Goal: Use online tool/utility: Use online tool/utility

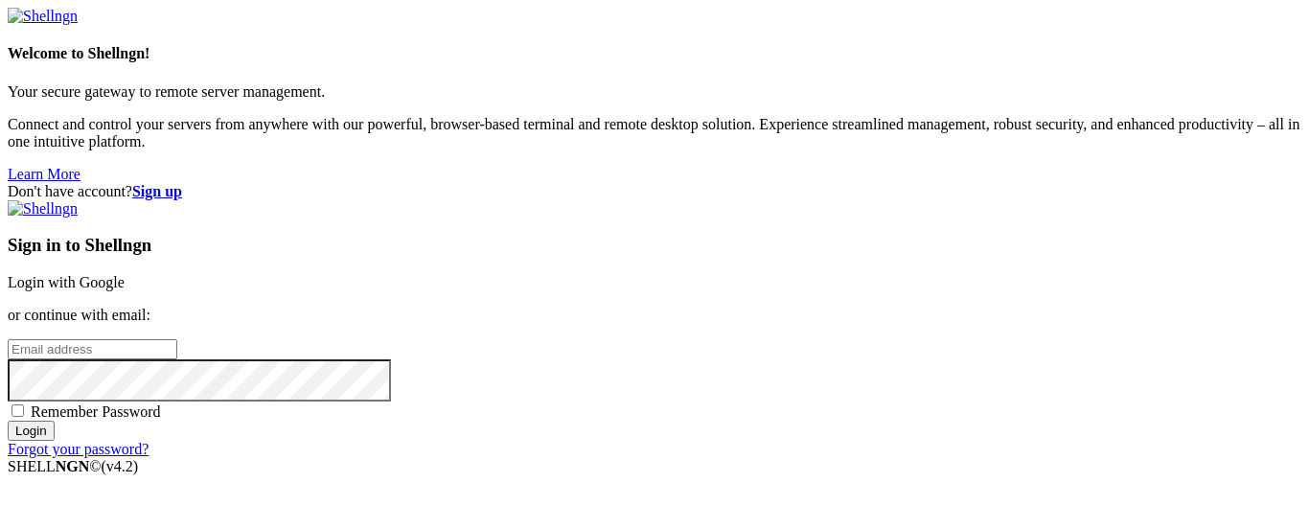
click at [125, 274] on link "Login with Google" at bounding box center [66, 282] width 117 height 16
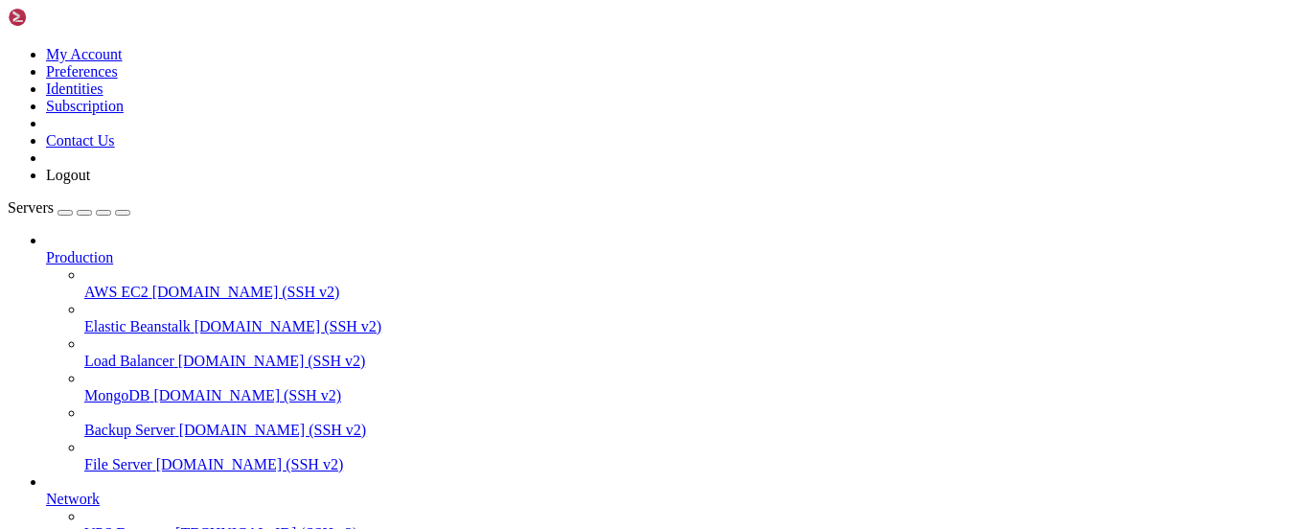
scroll to position [295, 0]
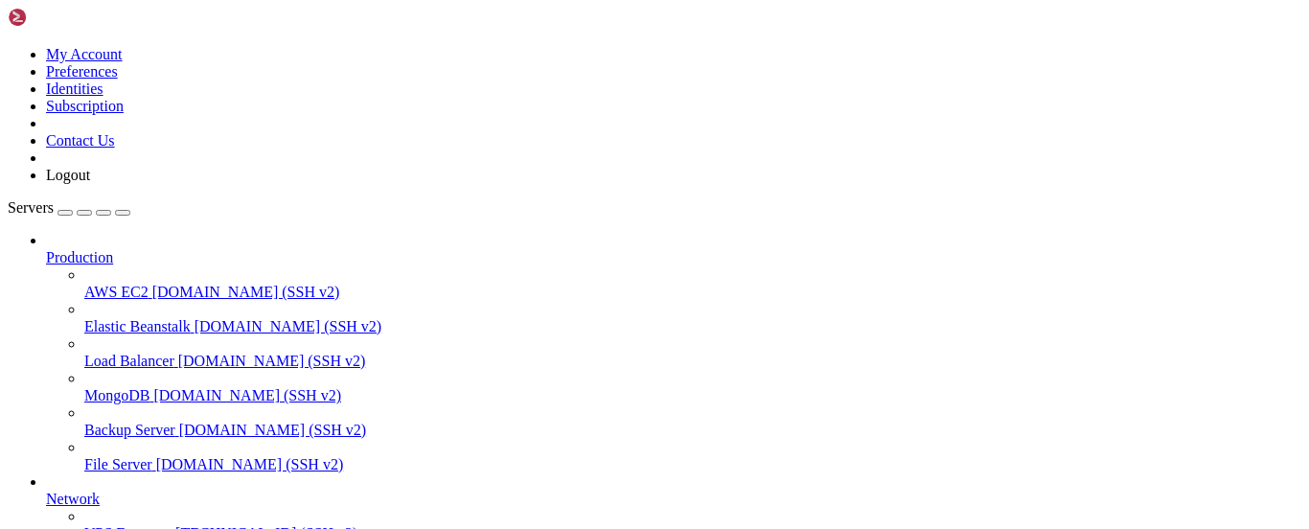
copy span "d959e91ba298"
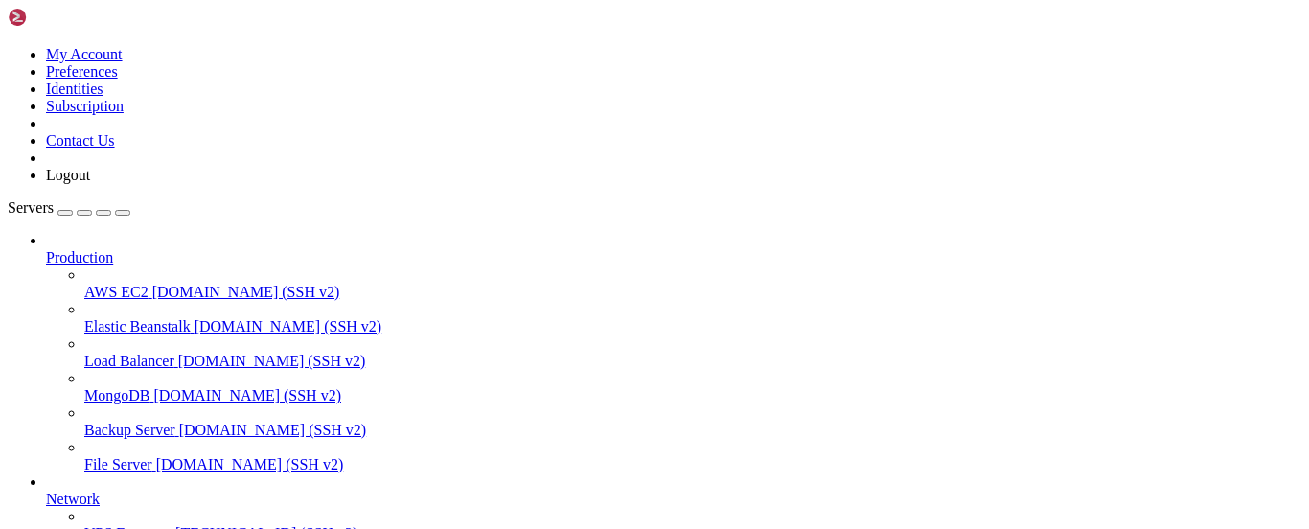
copy x-row "backendpqrs-app"
drag, startPoint x: 352, startPoint y: 1254, endPoint x: 297, endPoint y: 1266, distance: 56.0
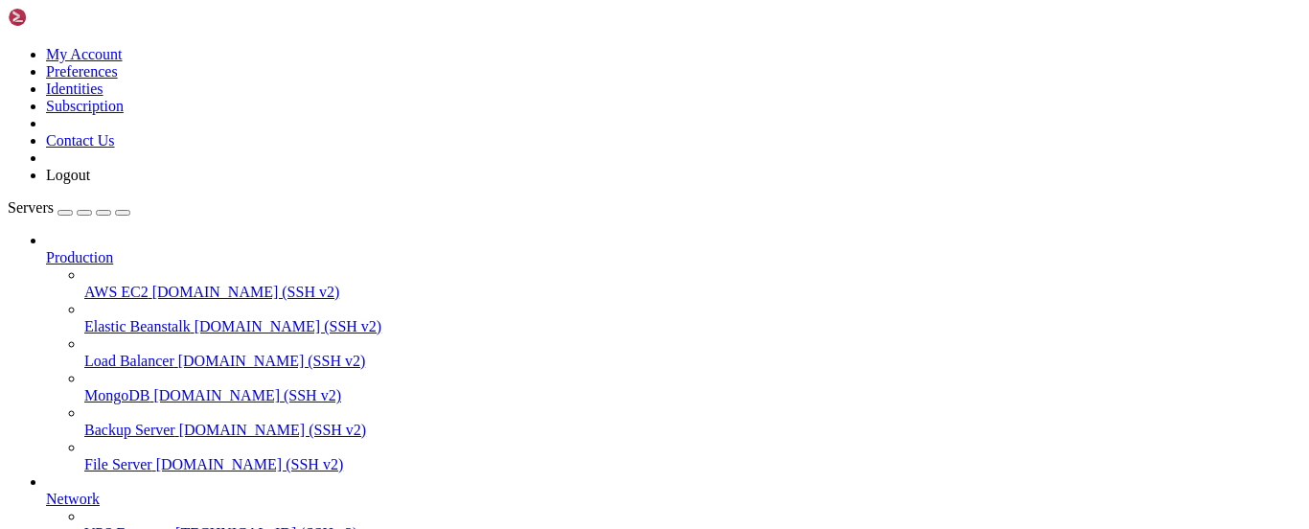
copy x-row "9840186d3713"
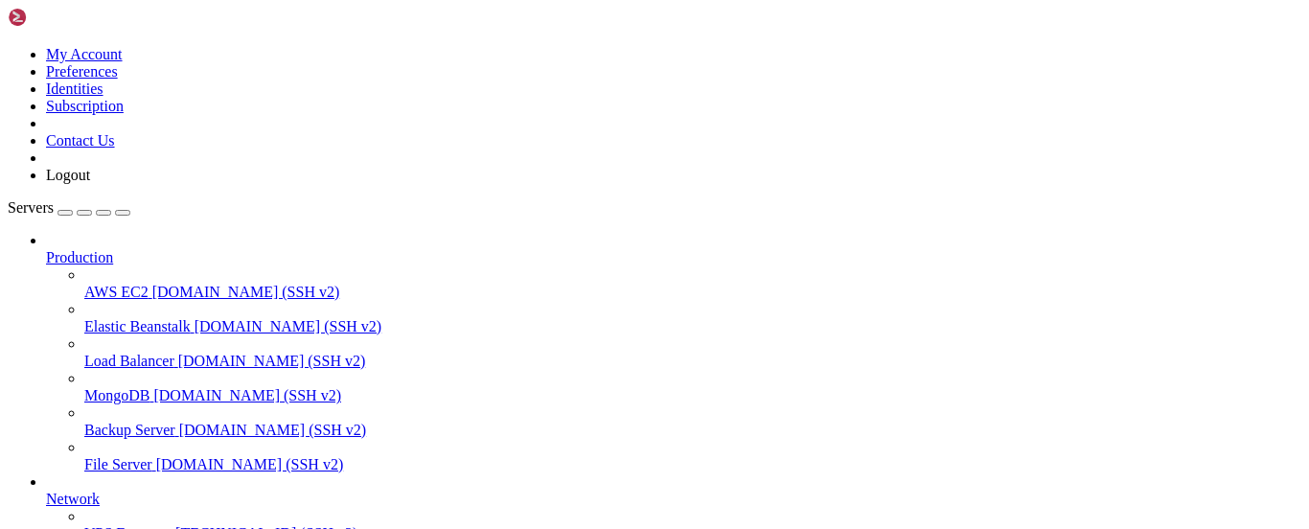
drag, startPoint x: 317, startPoint y: 1331, endPoint x: 223, endPoint y: 1318, distance: 94.9
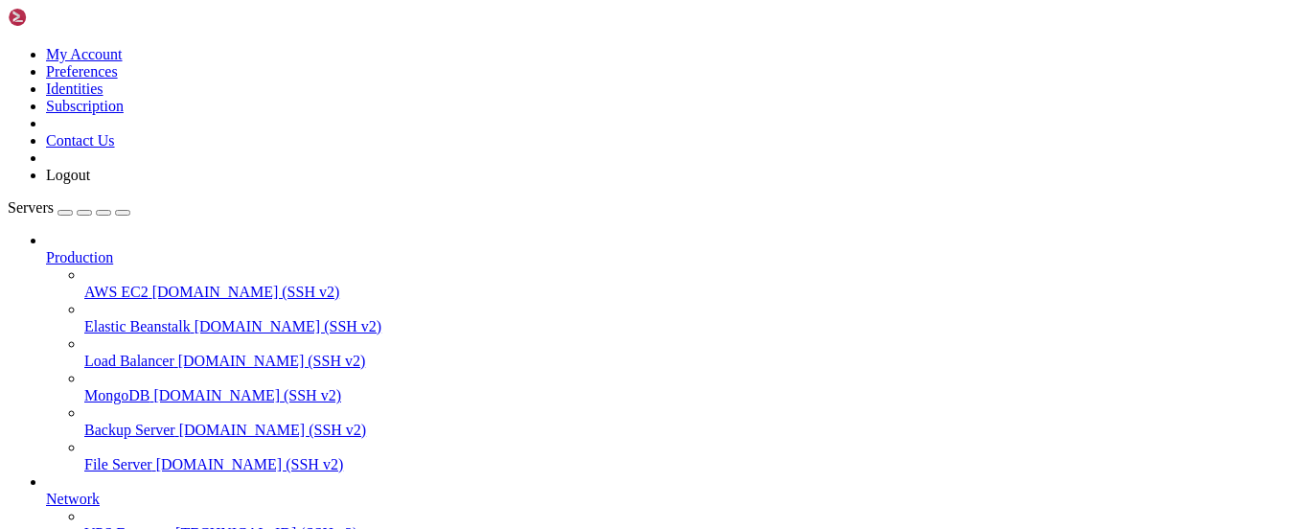
drag, startPoint x: 253, startPoint y: 1402, endPoint x: 257, endPoint y: 1429, distance: 27.1
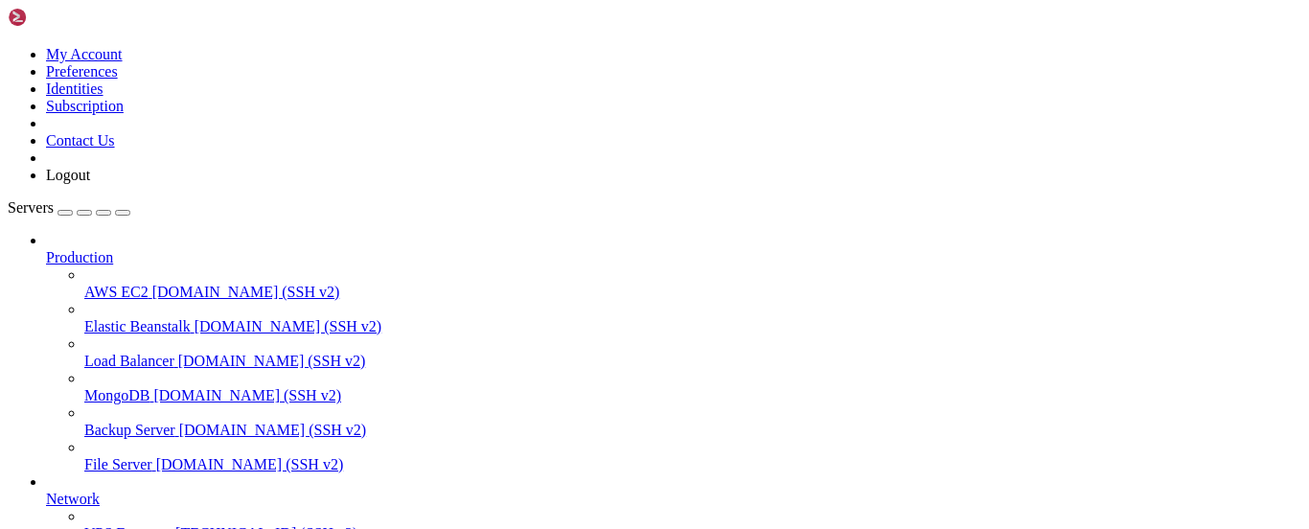
drag, startPoint x: 57, startPoint y: 1385, endPoint x: 103, endPoint y: 1406, distance: 50.6
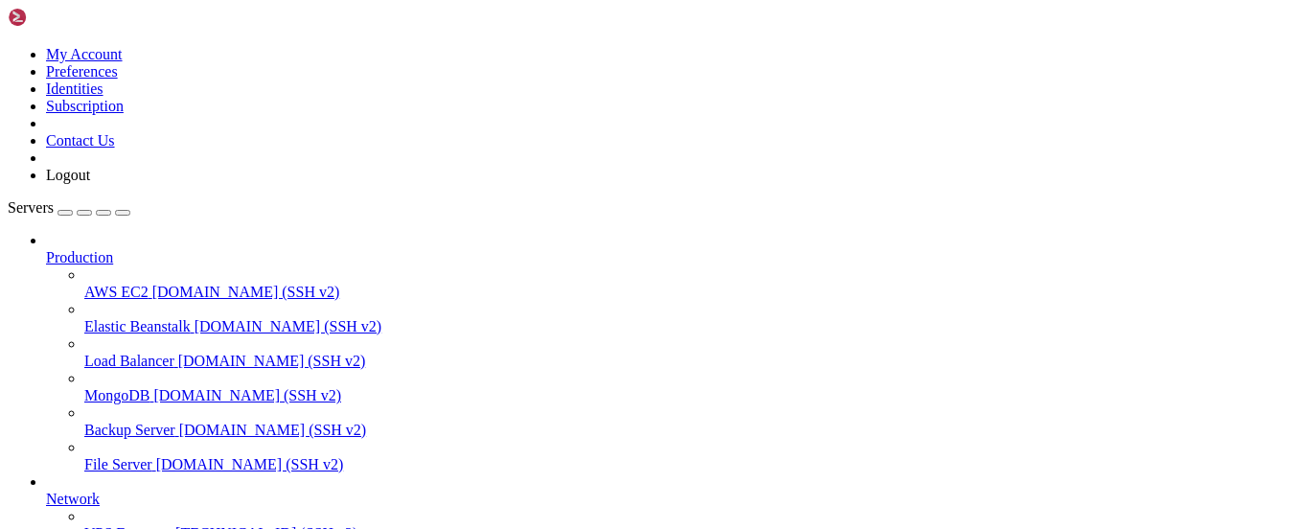
scroll to position [0, 0]
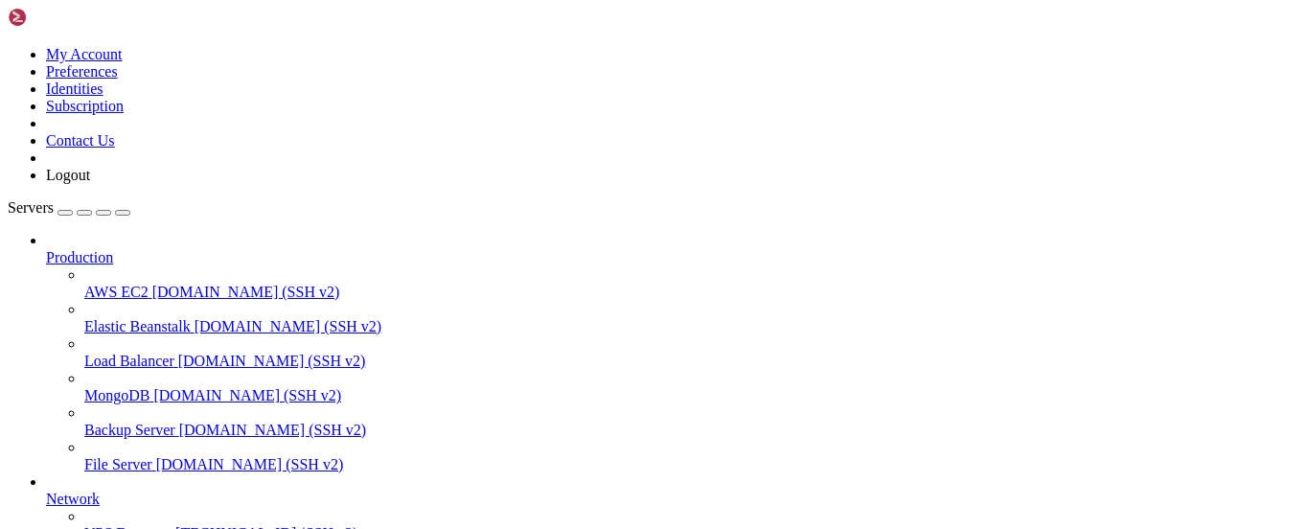
drag, startPoint x: 40, startPoint y: 1194, endPoint x: 20, endPoint y: 1216, distance: 29.8
